Goal: Task Accomplishment & Management: Manage account settings

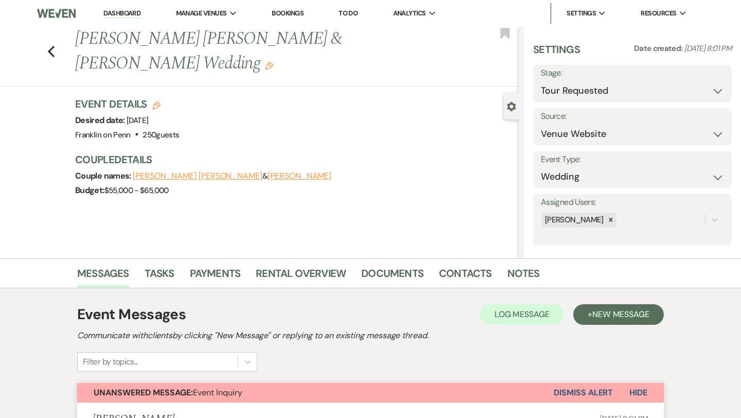
select select "2"
select select "5"
click at [52, 45] on icon "Previous" at bounding box center [51, 51] width 8 height 12
select select "2"
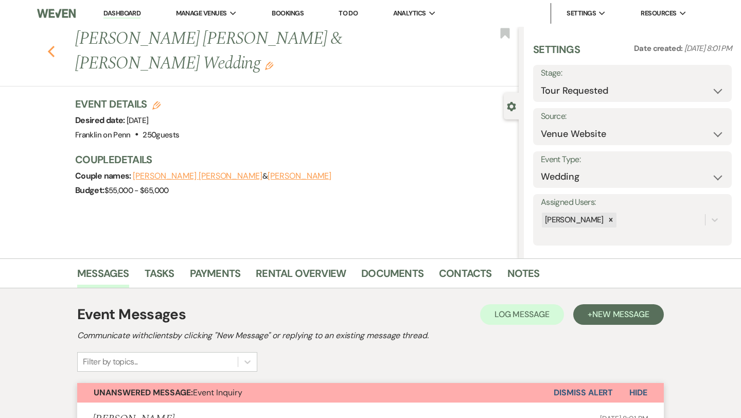
select select "2"
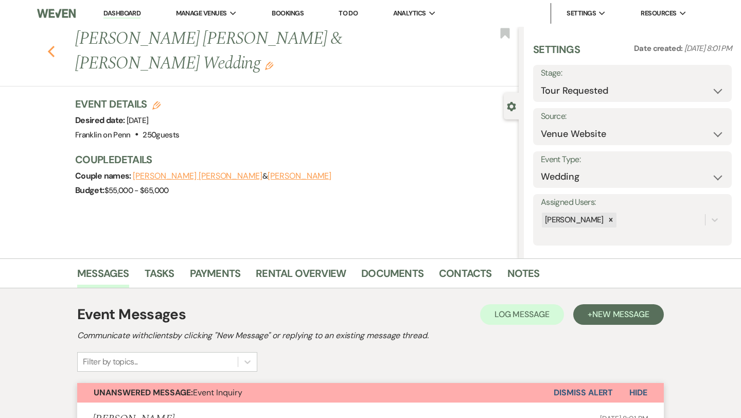
select select "2"
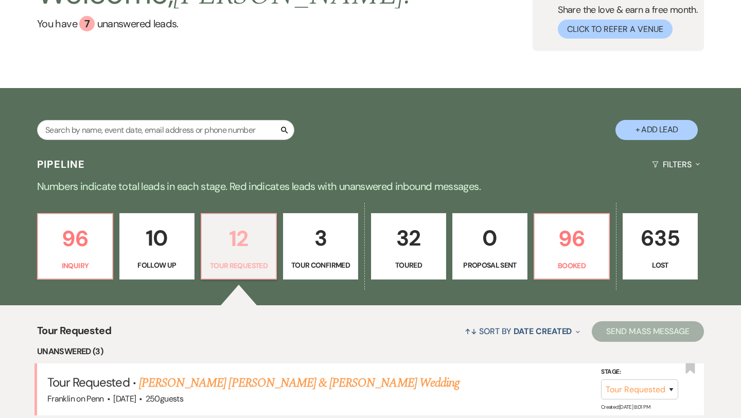
scroll to position [93, 0]
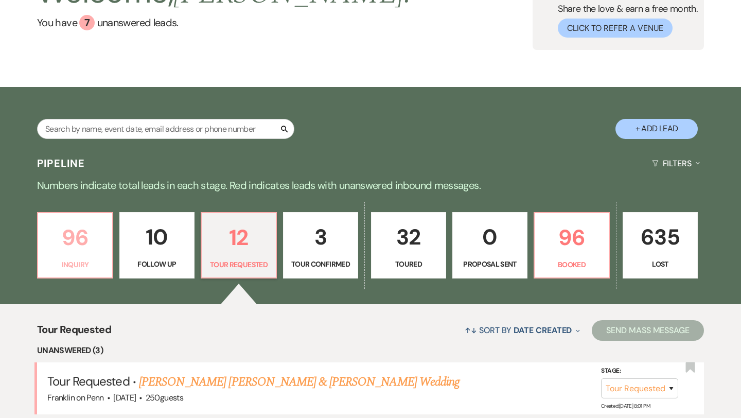
click at [76, 231] on p "96" at bounding box center [75, 237] width 62 height 34
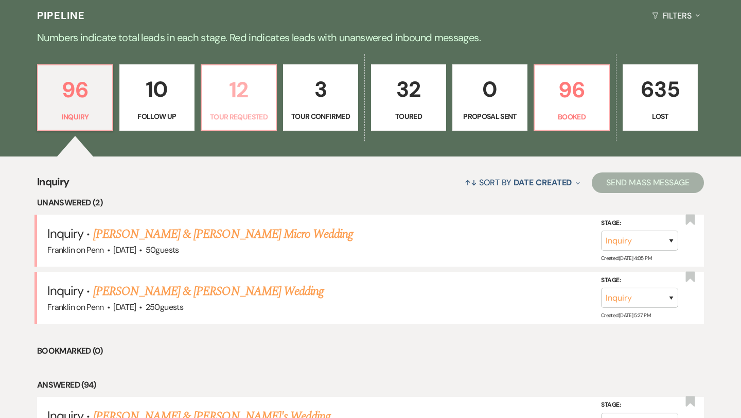
scroll to position [241, 0]
click at [238, 91] on p "12" at bounding box center [239, 89] width 62 height 34
select select "2"
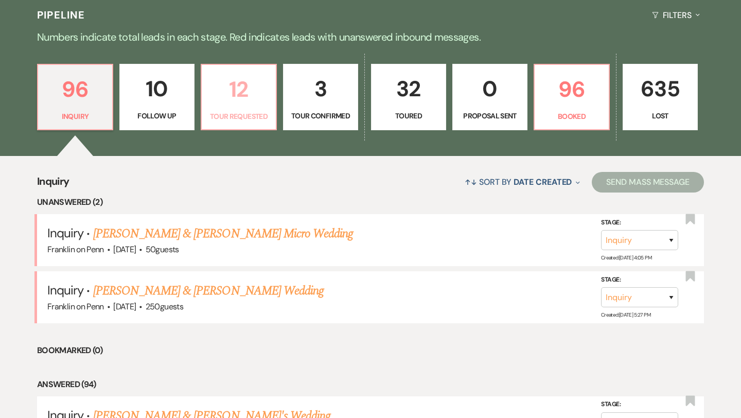
select select "2"
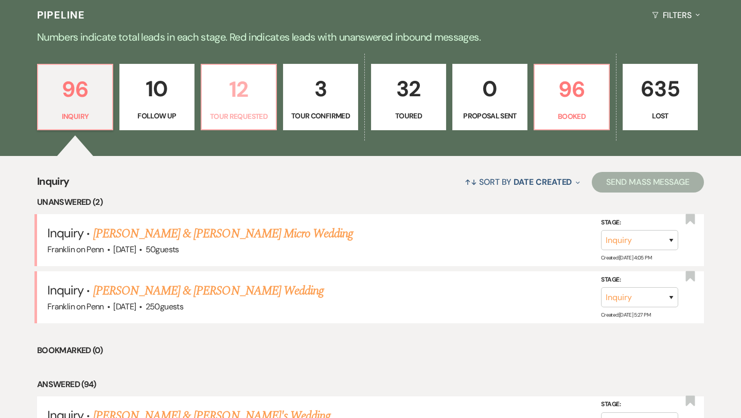
select select "2"
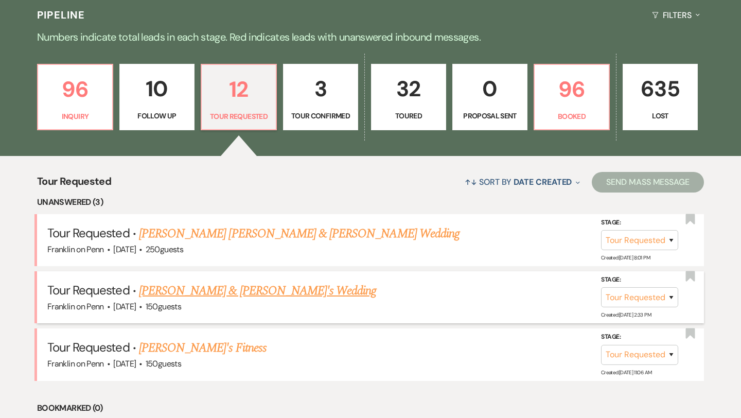
click at [216, 293] on link "[PERSON_NAME] & [PERSON_NAME]'s Wedding" at bounding box center [258, 290] width 238 height 19
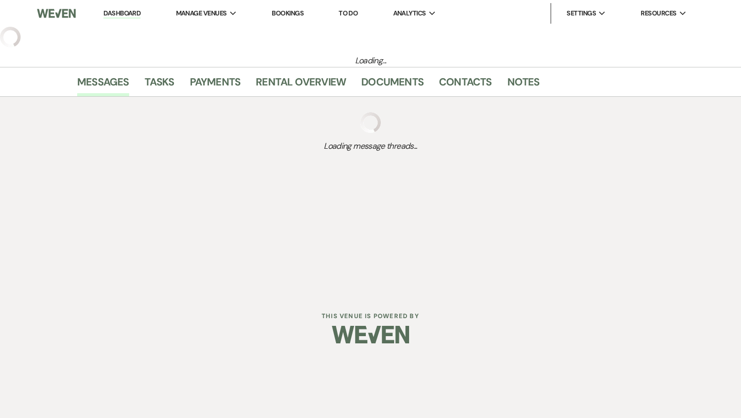
select select "2"
select select "5"
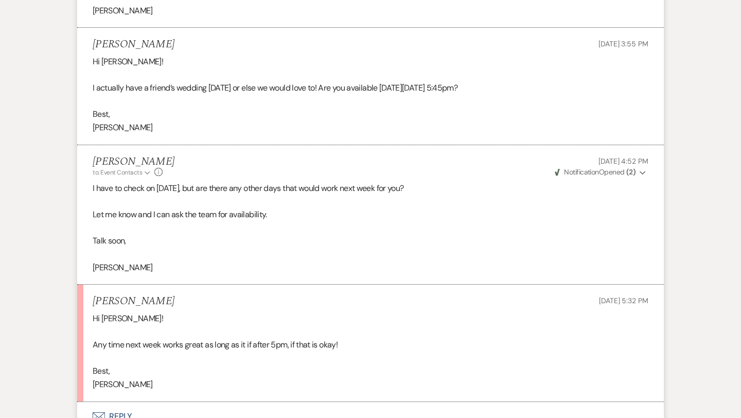
scroll to position [1658, 0]
